Goal: Information Seeking & Learning: Learn about a topic

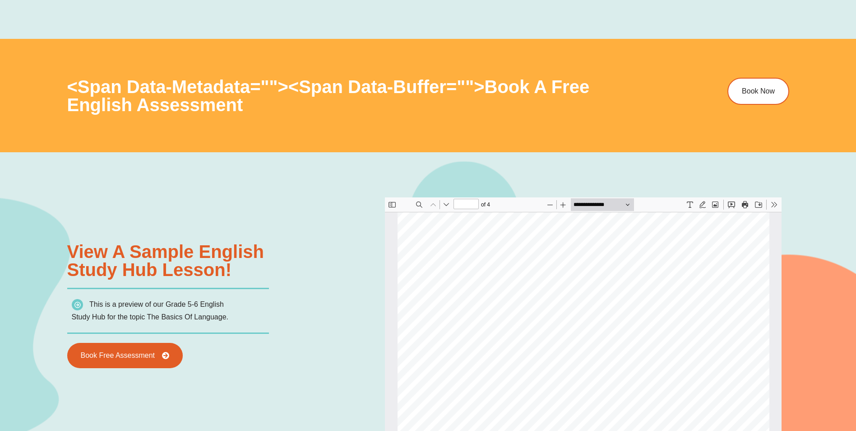
scroll to position [366, 0]
type input "*"
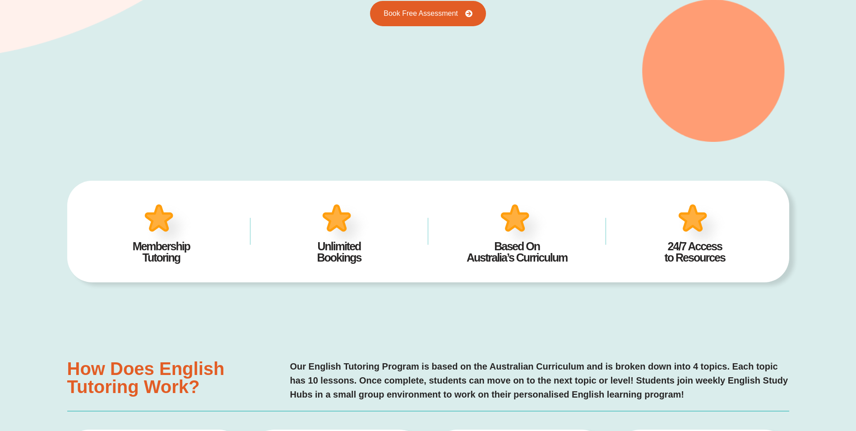
scroll to position [0, 0]
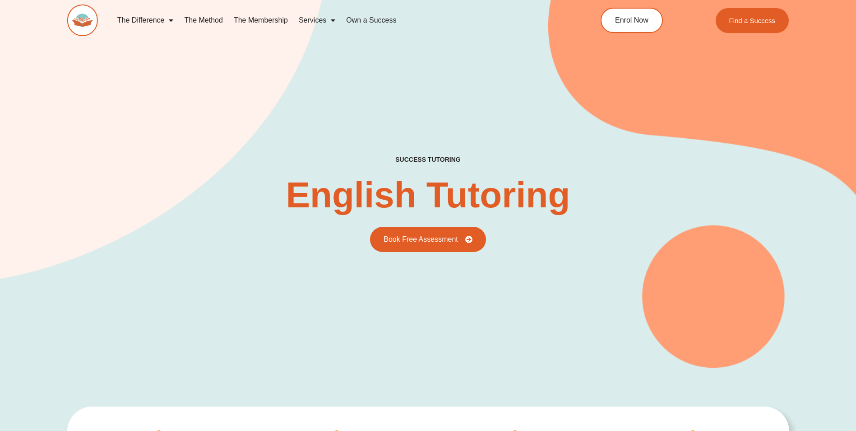
click at [372, 19] on link "Own a Success" at bounding box center [371, 20] width 61 height 21
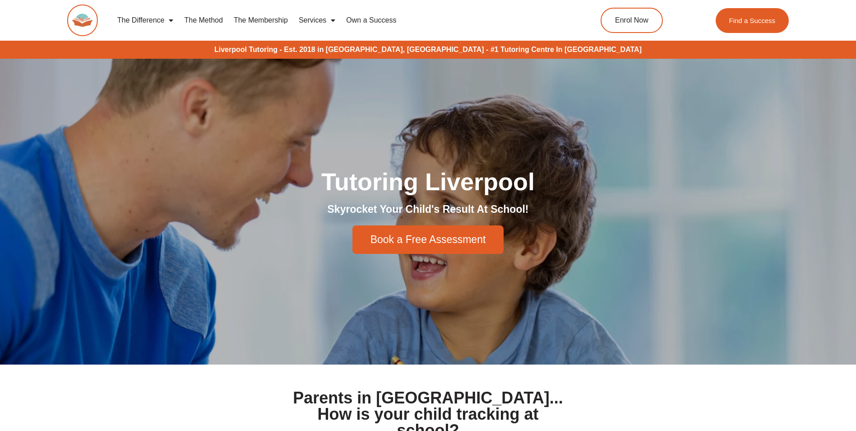
click at [264, 19] on link "The Membership" at bounding box center [260, 20] width 65 height 21
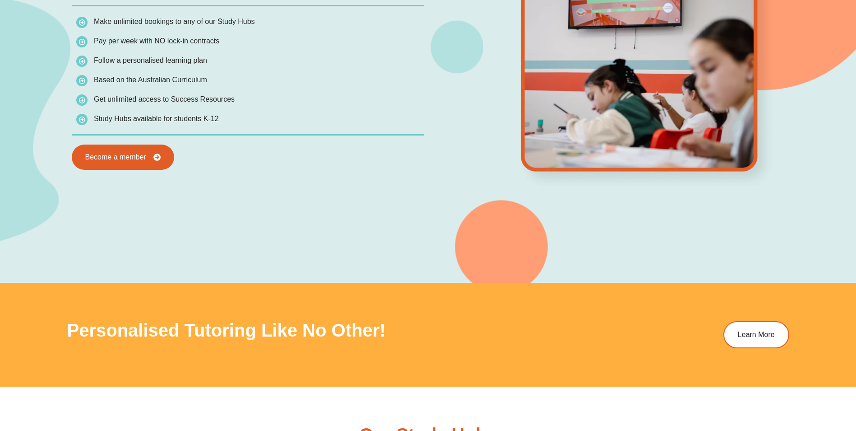
scroll to position [948, 0]
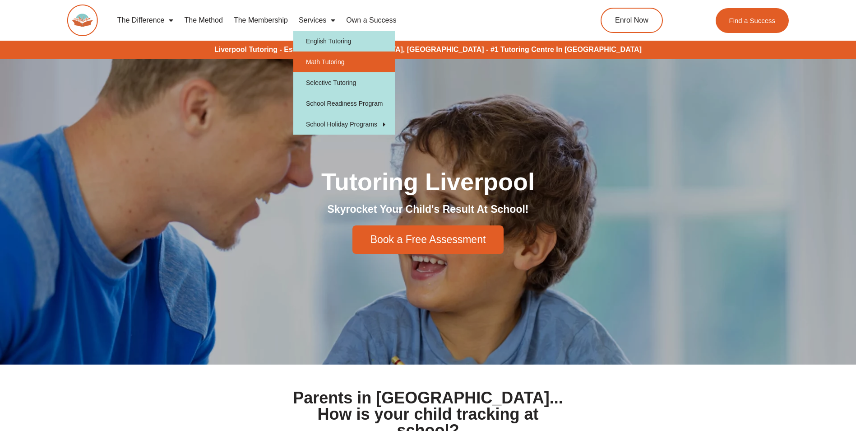
click at [328, 59] on link "Math Tutoring" at bounding box center [344, 61] width 102 height 21
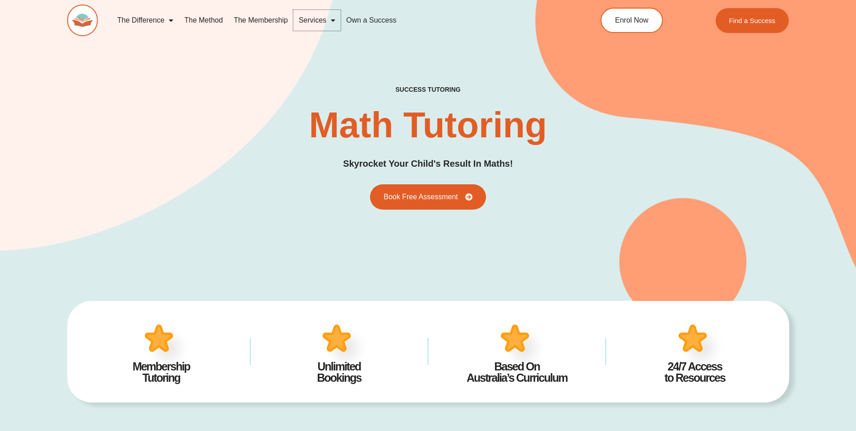
click at [331, 19] on span "Menu" at bounding box center [330, 20] width 9 height 16
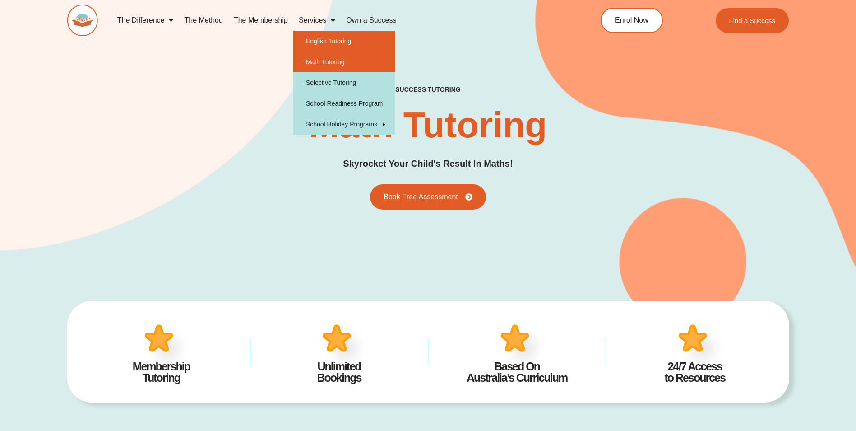
click at [332, 40] on link "English Tutoring" at bounding box center [344, 41] width 102 height 21
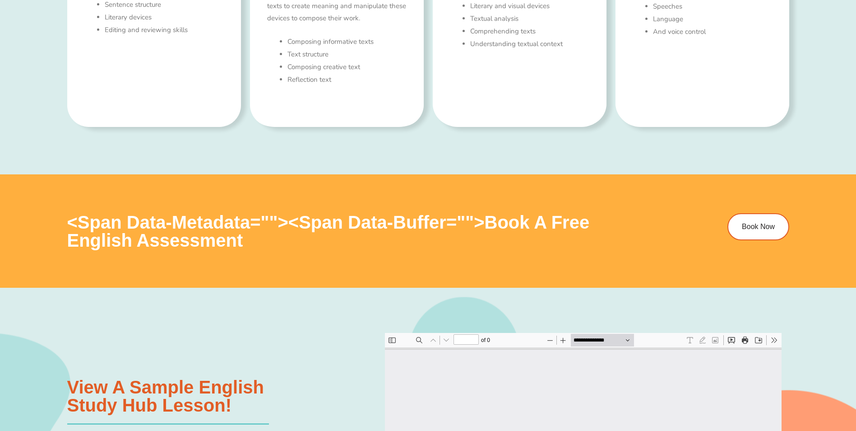
type input "*"
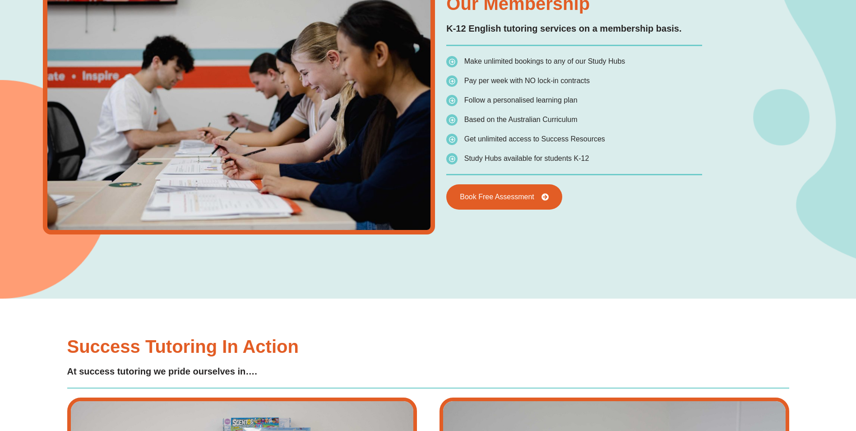
scroll to position [1716, 0]
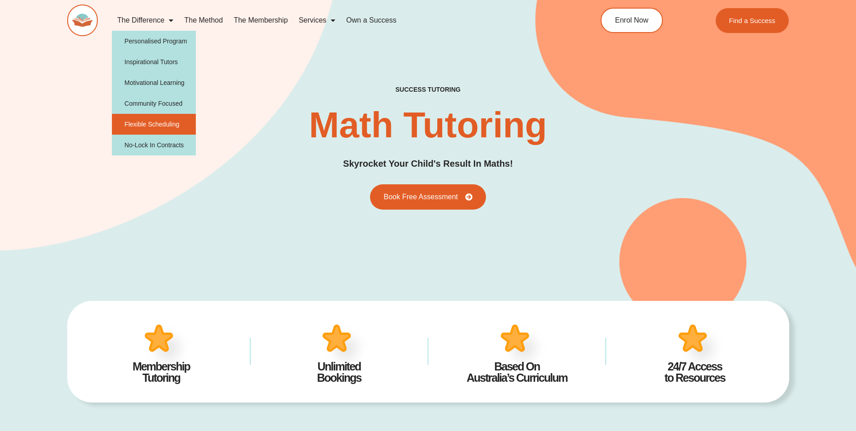
click at [160, 122] on link "Flexible Scheduling" at bounding box center [154, 124] width 84 height 21
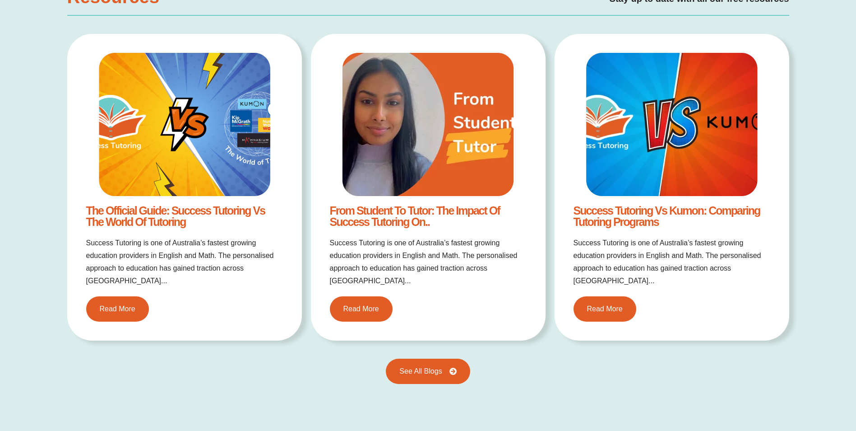
scroll to position [1445, 0]
